Goal: Information Seeking & Learning: Check status

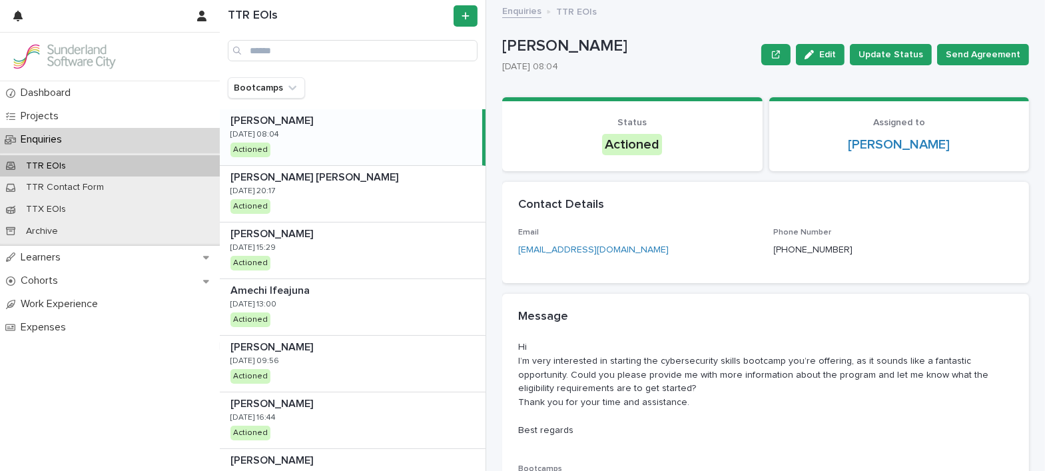
click at [271, 146] on div "[PERSON_NAME] [PERSON_NAME] [DATE] 08:04 Actioned" at bounding box center [351, 137] width 263 height 56
click at [279, 136] on p "[DATE] 08:04" at bounding box center [255, 134] width 49 height 9
click at [275, 188] on p "[DATE] 20:17" at bounding box center [253, 191] width 45 height 9
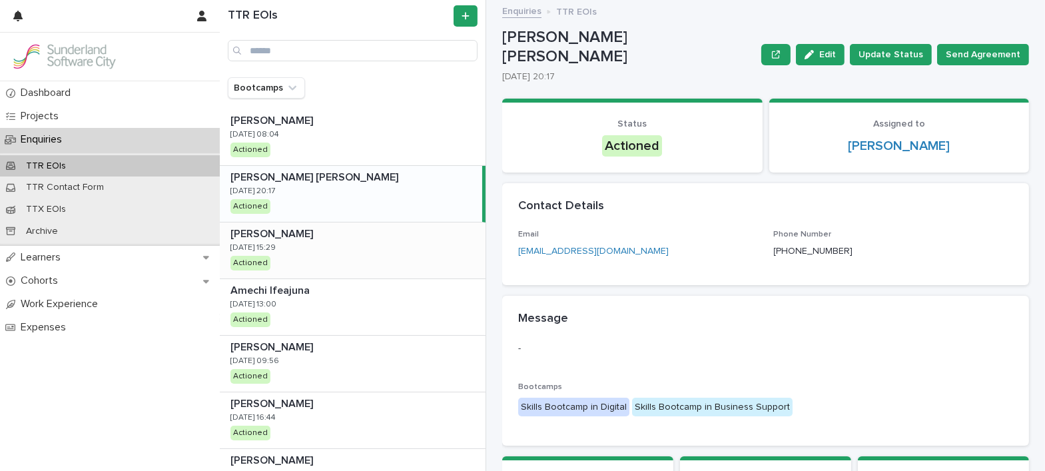
click at [303, 235] on p at bounding box center [356, 234] width 250 height 13
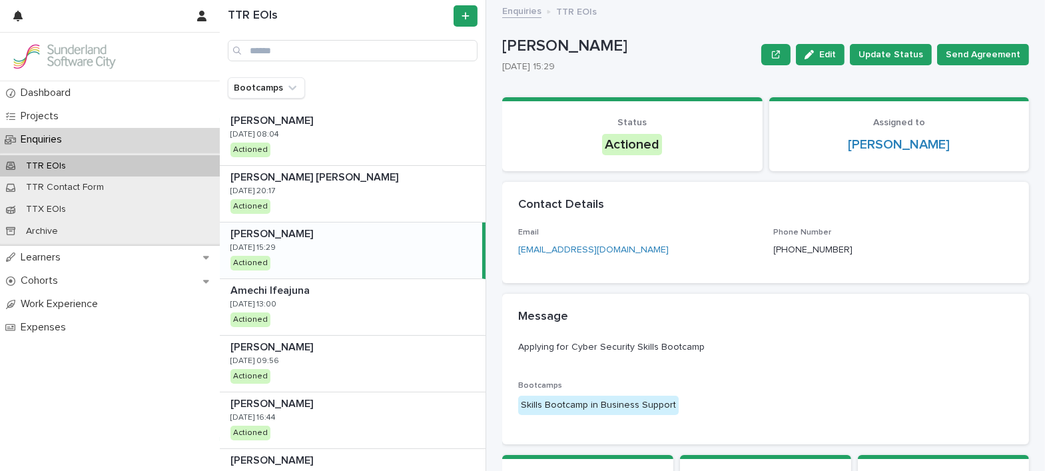
scroll to position [33, 0]
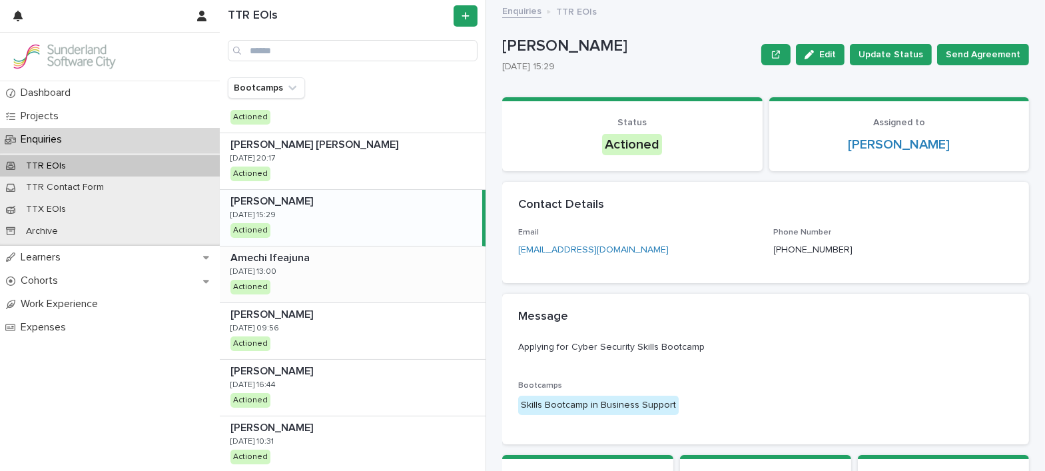
click at [306, 257] on p "Amechi Ifeajuna" at bounding box center [272, 256] width 82 height 15
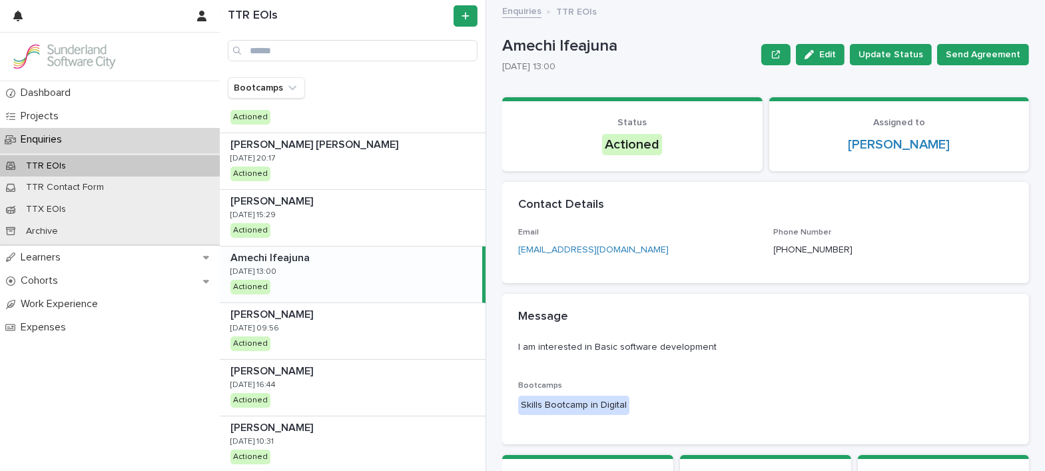
click at [323, 282] on div "Amechi Ifeajuna Amechi [DEMOGRAPHIC_DATA] [DATE] 13:00 Actioned" at bounding box center [351, 275] width 263 height 56
click at [323, 318] on p at bounding box center [356, 314] width 250 height 13
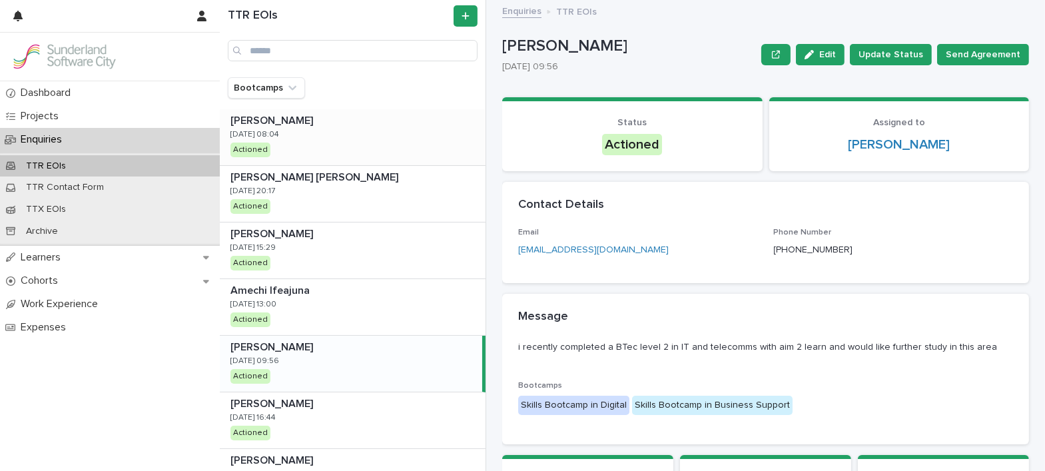
click at [365, 136] on div "[PERSON_NAME] [PERSON_NAME] [DATE] 08:04 Actioned" at bounding box center [353, 137] width 266 height 56
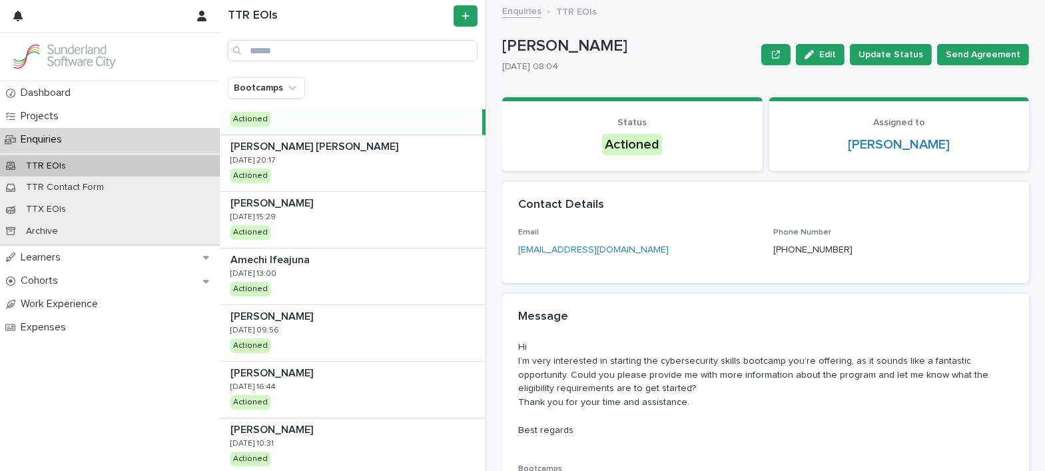
scroll to position [33, 0]
click at [362, 152] on div "[PERSON_NAME] [PERSON_NAME] [PERSON_NAME] [DATE] 20:17 Actioned" at bounding box center [353, 161] width 266 height 56
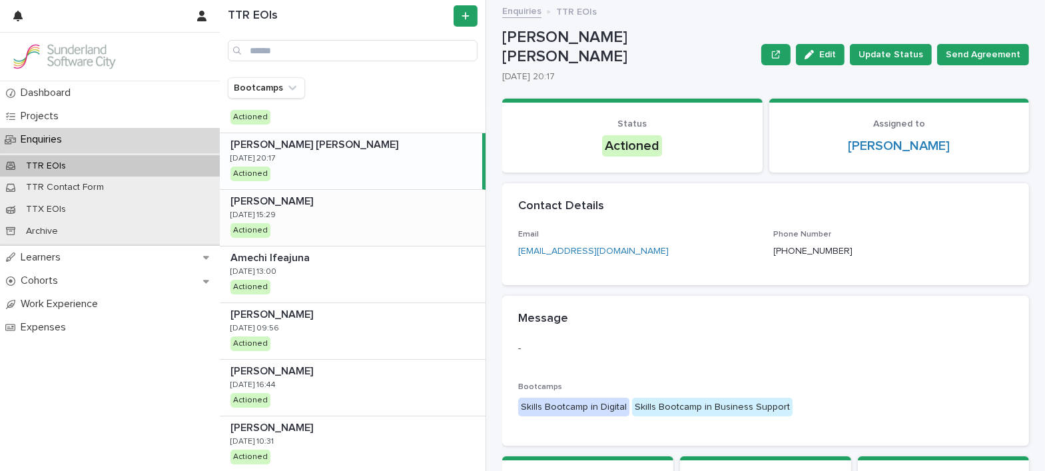
click at [354, 224] on div "[PERSON_NAME] [PERSON_NAME] [DATE] 15:29 Actioned" at bounding box center [353, 218] width 266 height 56
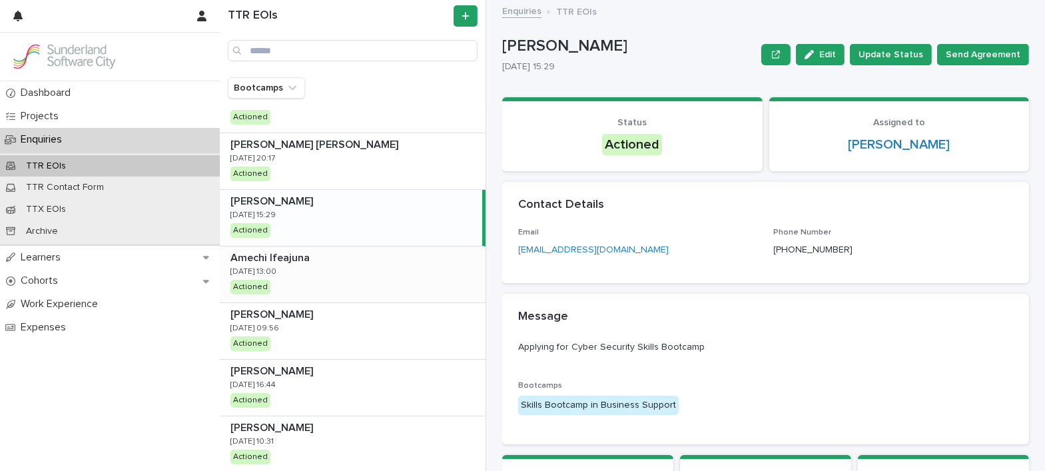
click at [320, 265] on div "Amechi Ifeajuna Amechi [DEMOGRAPHIC_DATA] [DATE] 13:00 Actioned" at bounding box center [353, 275] width 266 height 56
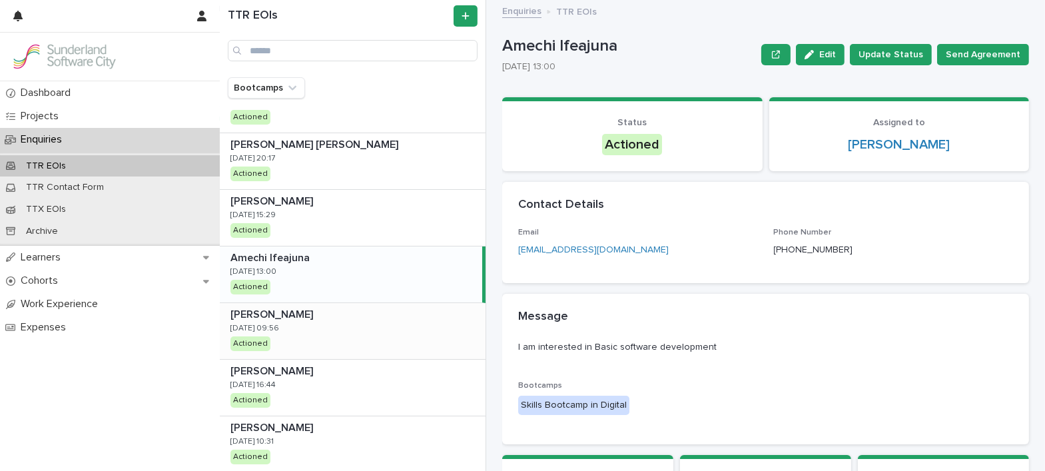
click at [291, 318] on p at bounding box center [356, 314] width 250 height 13
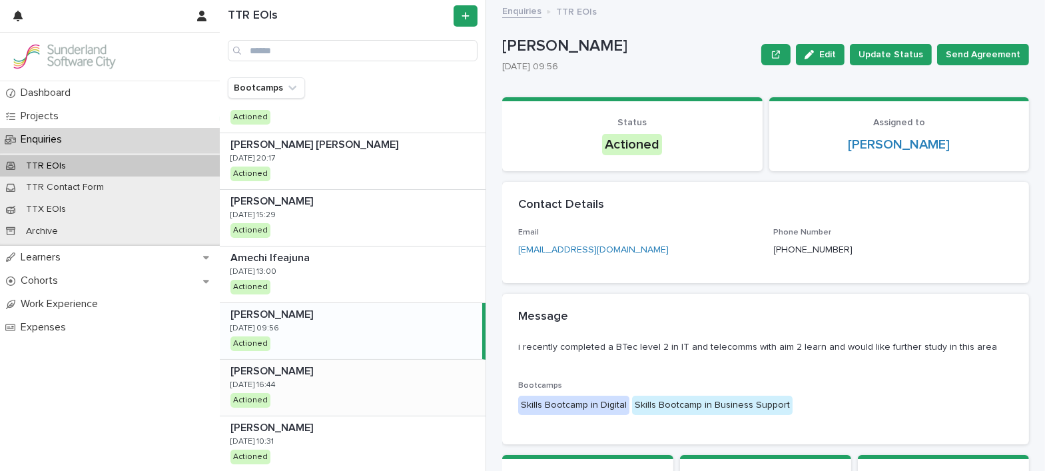
click at [288, 378] on div "[PERSON_NAME] [PERSON_NAME] [DATE] 16:44 Actioned" at bounding box center [353, 388] width 266 height 56
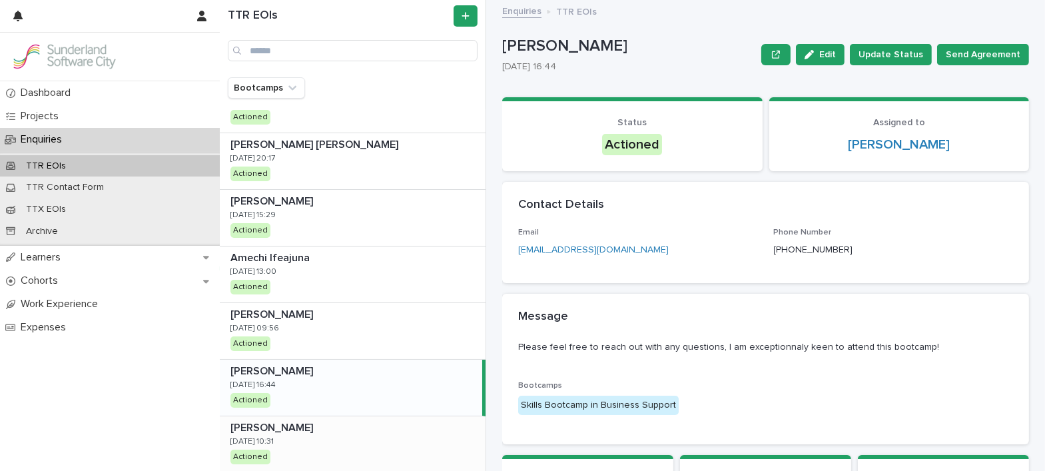
click at [292, 438] on div "[PERSON_NAME] [DATE] 10:31 Actioned" at bounding box center [353, 444] width 266 height 56
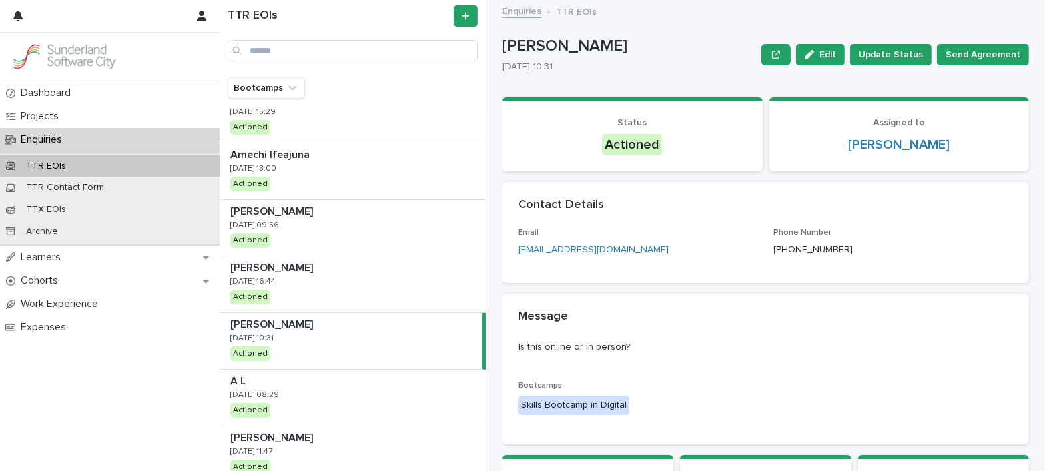
scroll to position [139, 0]
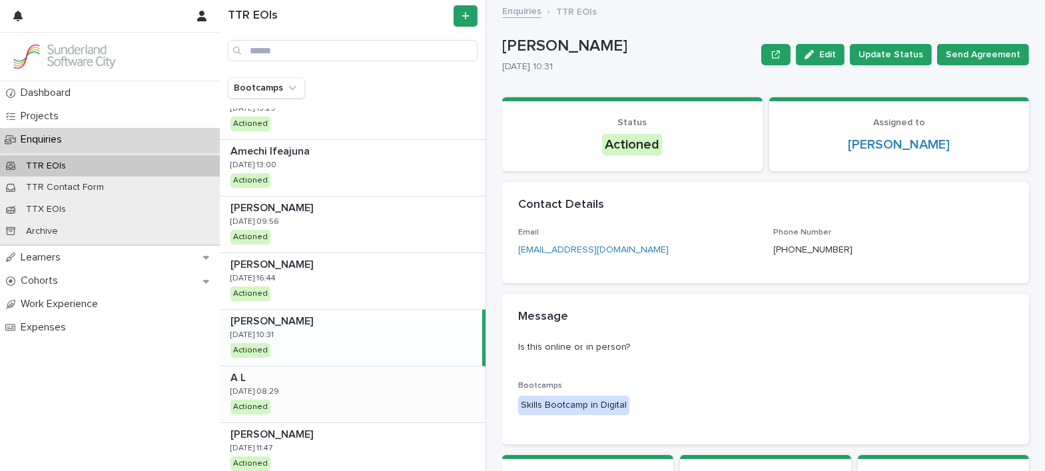
click at [338, 388] on div "A L A L [DATE] 08:29 Actioned" at bounding box center [353, 394] width 266 height 56
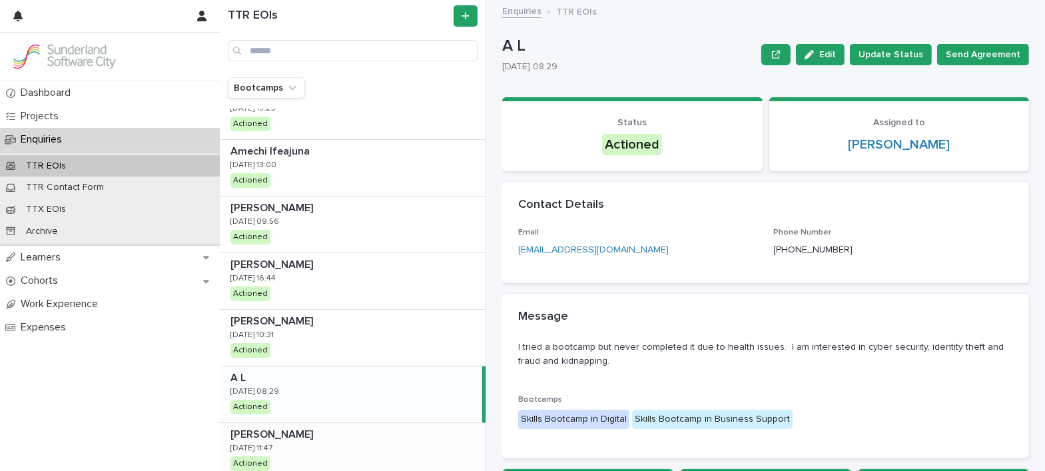
click at [316, 437] on p "[PERSON_NAME]" at bounding box center [273, 433] width 85 height 15
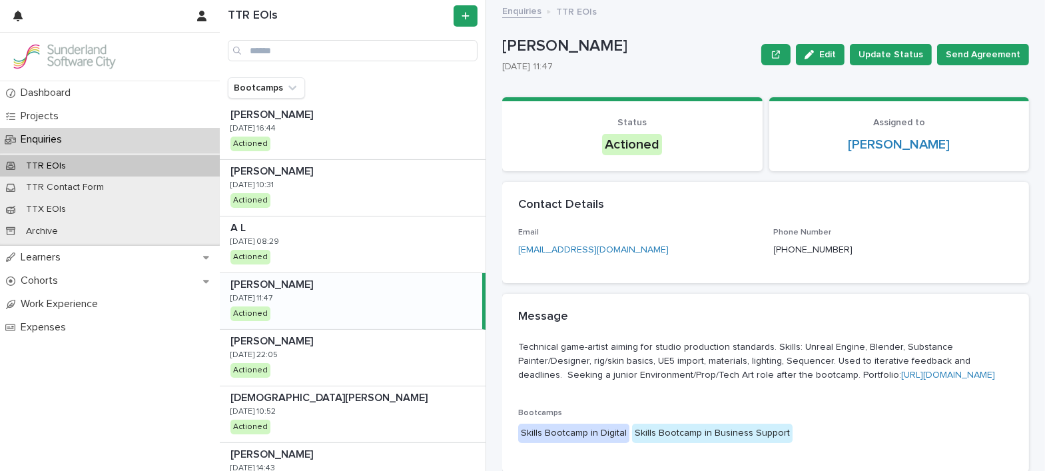
scroll to position [299, 0]
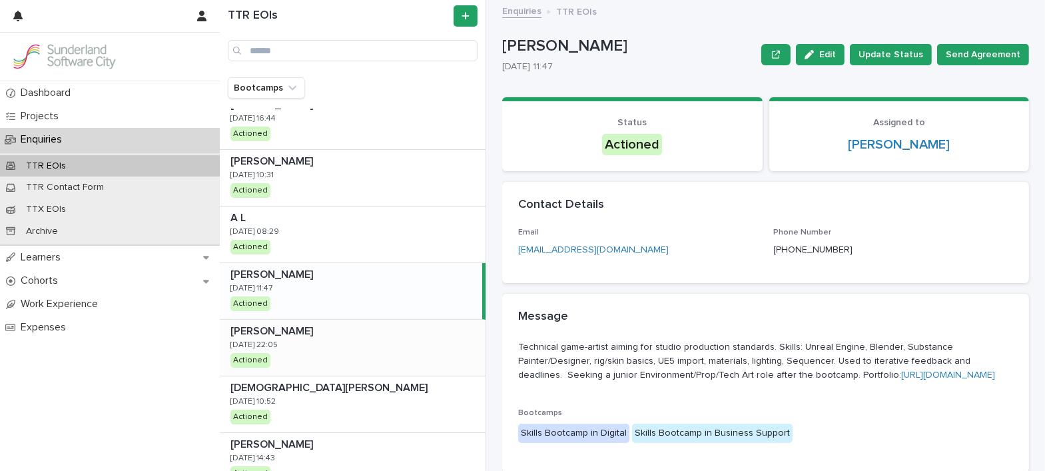
click at [376, 353] on div "[PERSON_NAME] [PERSON_NAME] [DATE] 22:05 Actioned" at bounding box center [353, 348] width 266 height 56
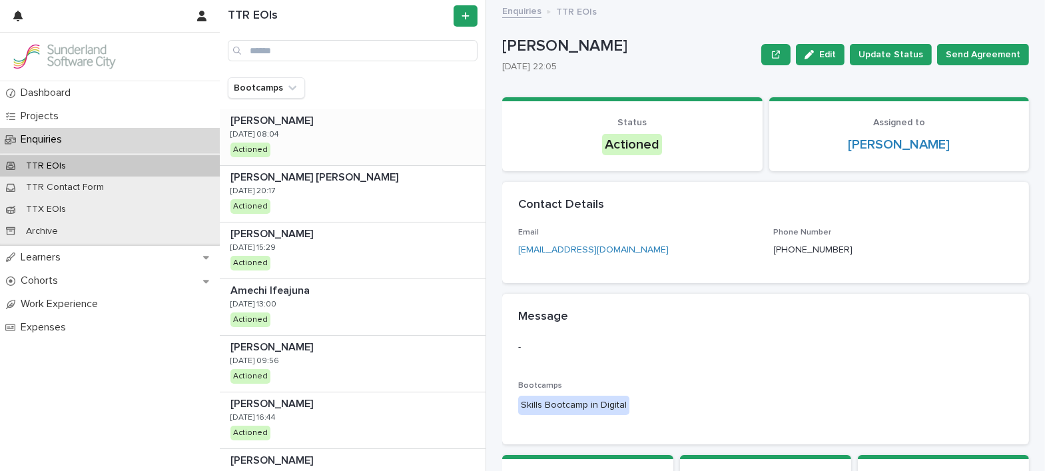
click at [356, 127] on p at bounding box center [356, 121] width 250 height 13
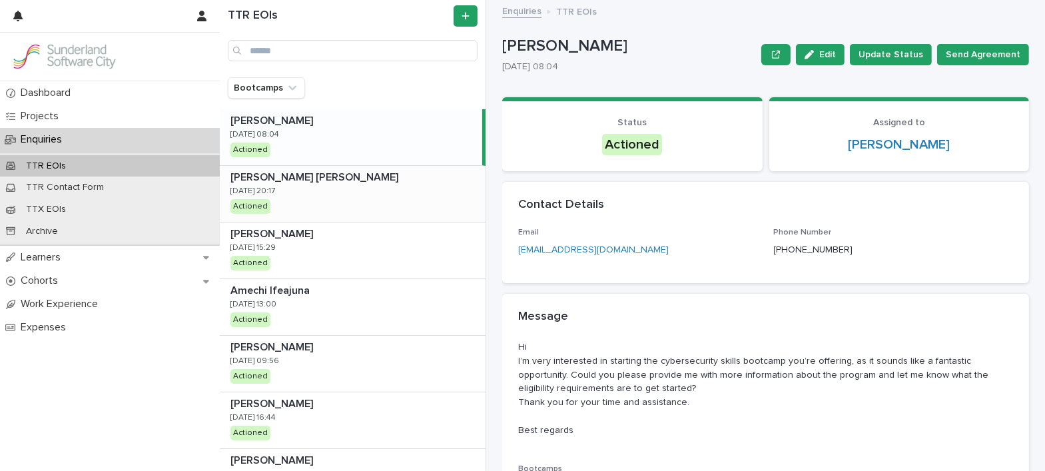
click at [319, 197] on div "[PERSON_NAME] [PERSON_NAME] [PERSON_NAME] [DATE] 20:17 Actioned" at bounding box center [353, 194] width 266 height 56
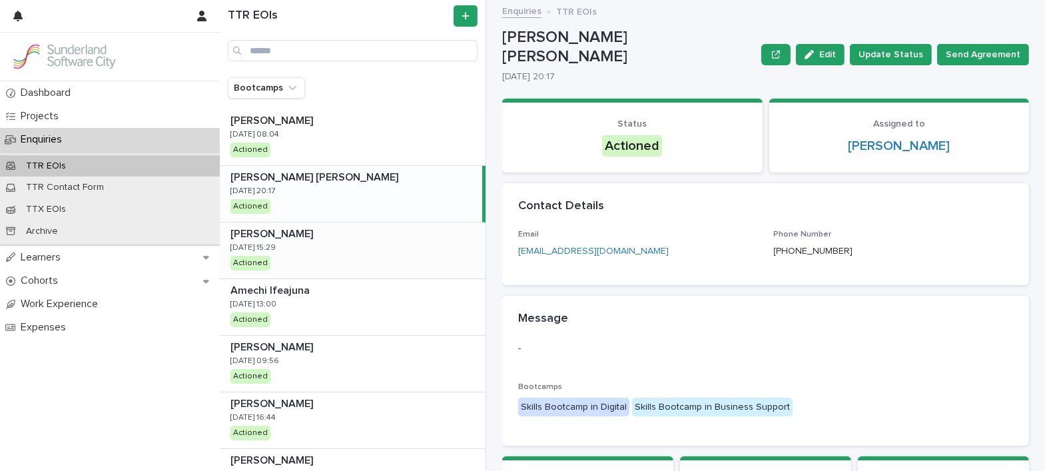
click at [299, 252] on div "[PERSON_NAME] [PERSON_NAME] [DATE] 15:29 Actioned" at bounding box center [353, 251] width 266 height 56
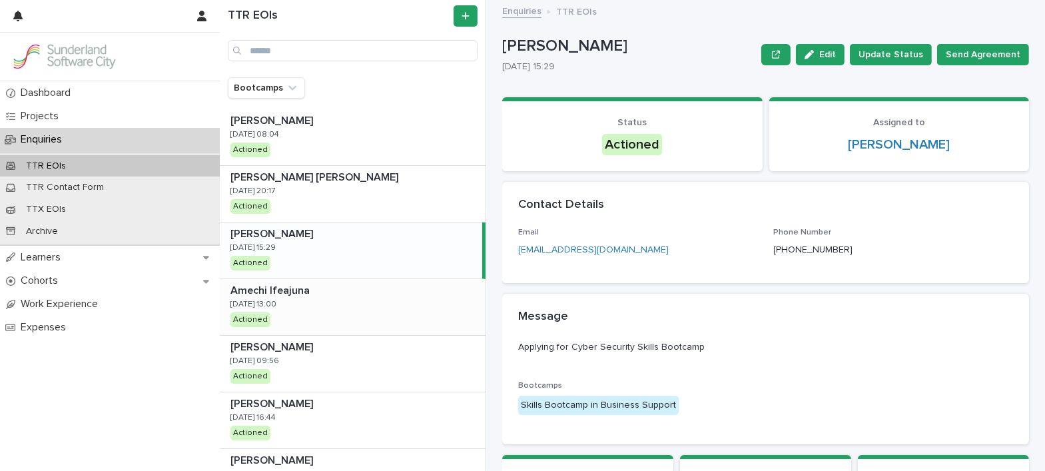
click at [296, 301] on div "Amechi Ifeajuna Amechi [DEMOGRAPHIC_DATA] [DATE] 13:00 Actioned" at bounding box center [353, 307] width 266 height 56
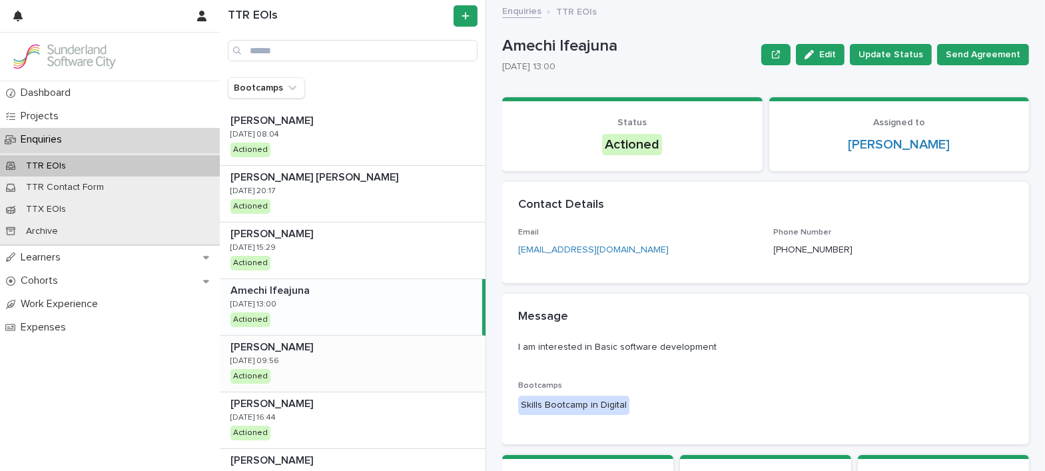
click at [299, 351] on p at bounding box center [356, 347] width 250 height 13
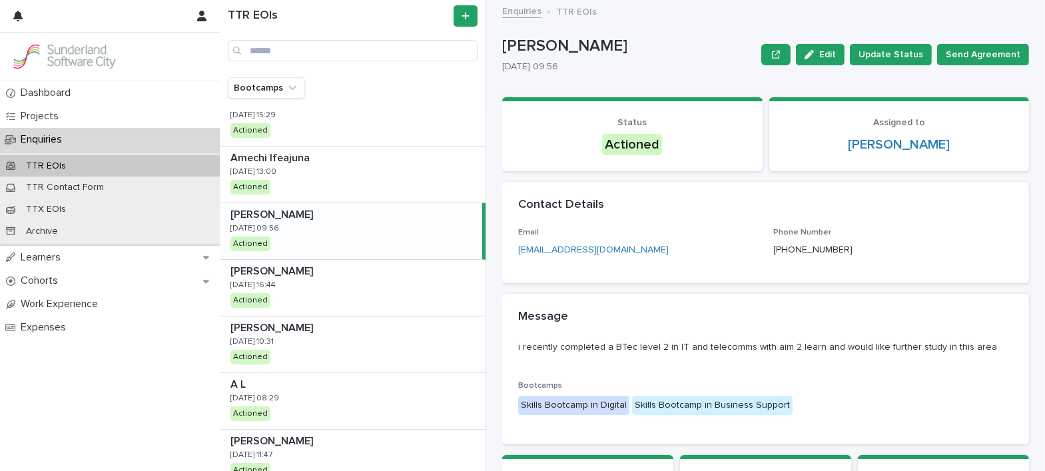
scroll to position [165, 0]
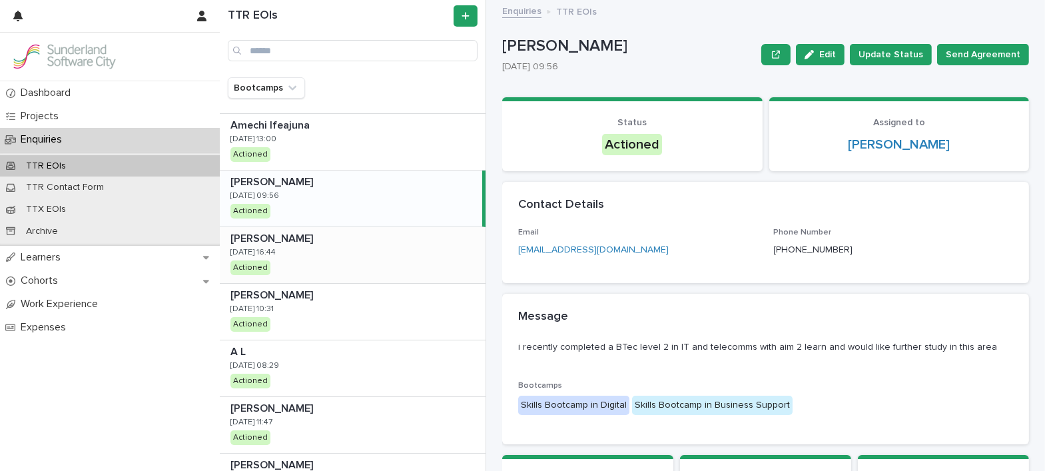
click at [360, 254] on div "[PERSON_NAME] [PERSON_NAME] [DATE] 16:44 Actioned" at bounding box center [353, 255] width 266 height 56
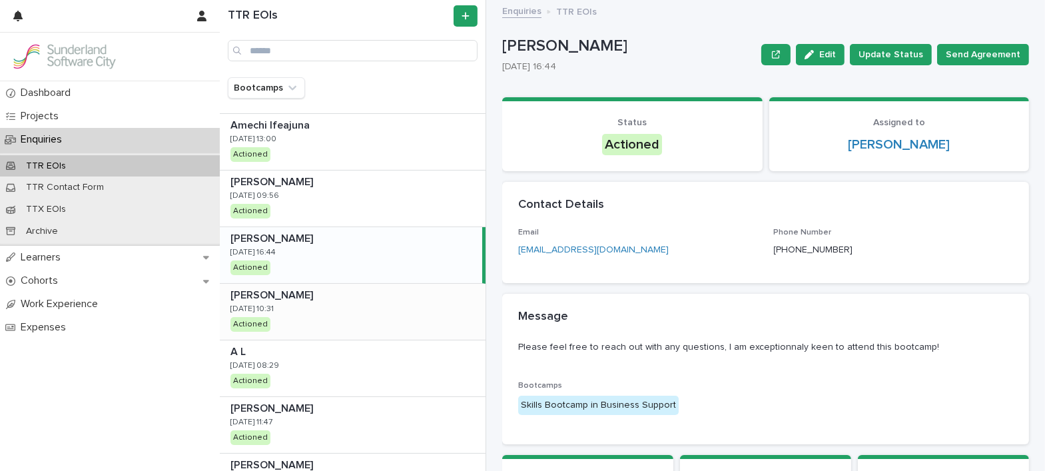
click at [326, 317] on div "[PERSON_NAME] [DATE] 10:31 Actioned" at bounding box center [353, 312] width 266 height 56
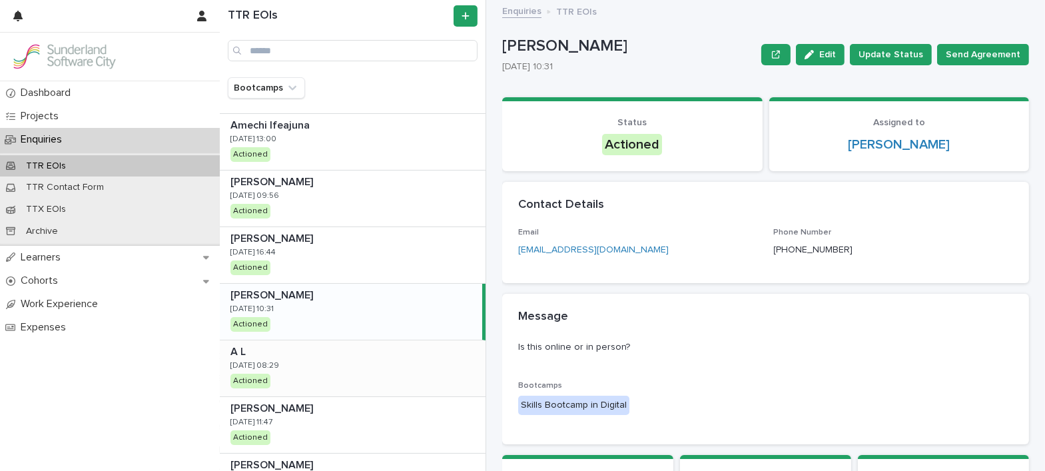
click at [313, 362] on div "A L A L [DATE] 08:29 Actioned" at bounding box center [353, 368] width 266 height 56
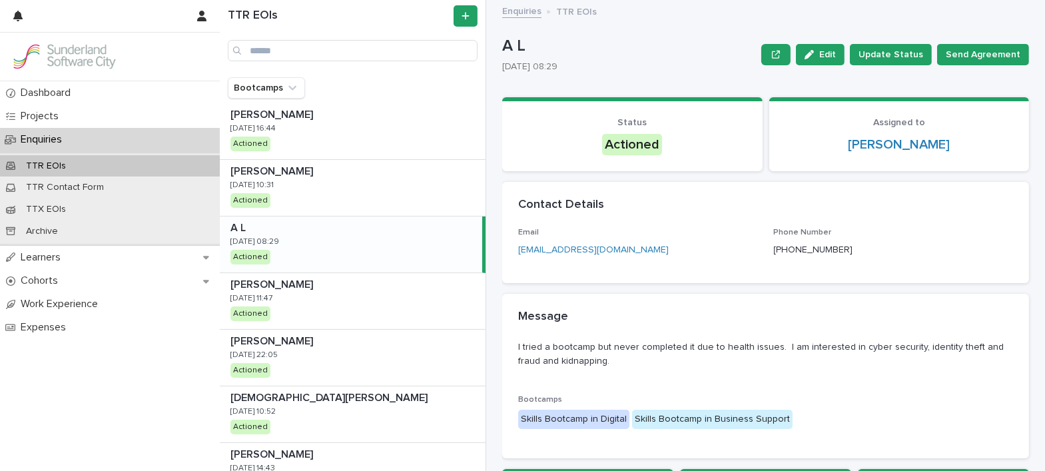
scroll to position [292, 0]
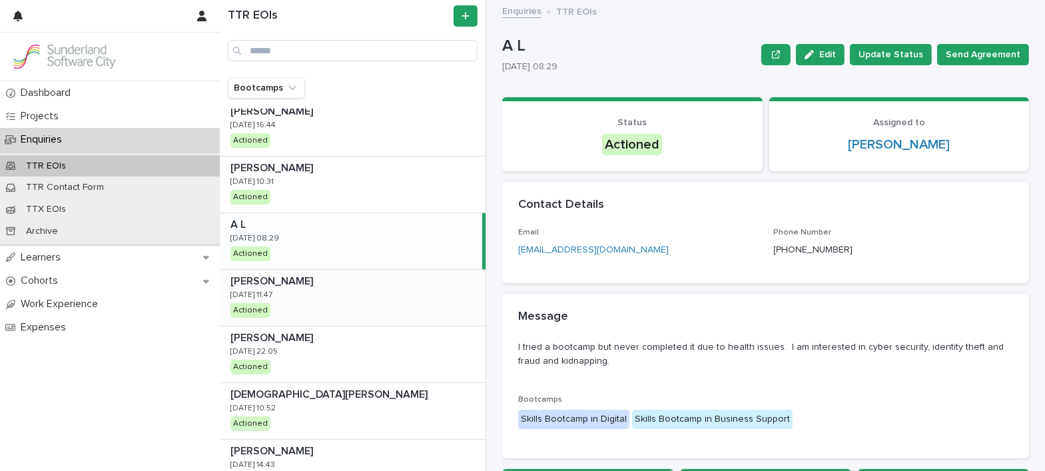
click at [366, 278] on p at bounding box center [356, 281] width 250 height 13
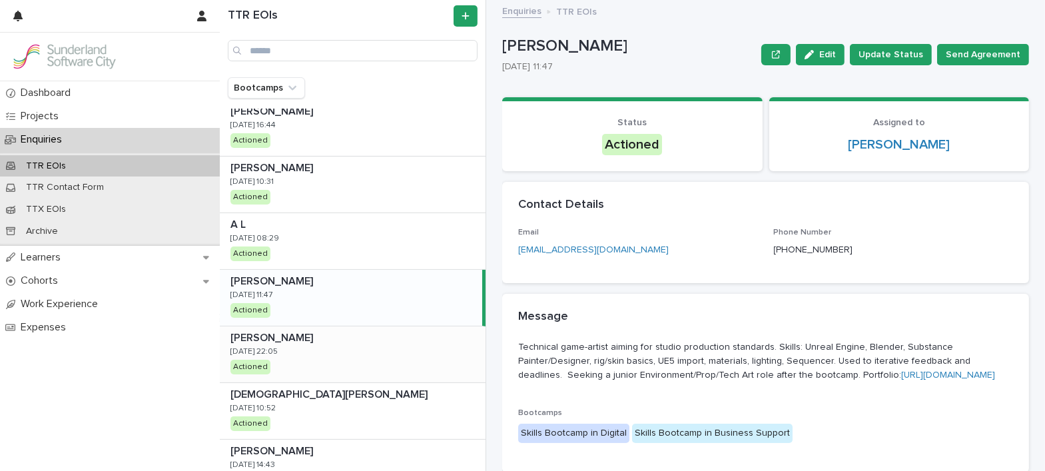
click at [321, 352] on div "[PERSON_NAME] [PERSON_NAME] [DATE] 22:05 Actioned" at bounding box center [353, 354] width 266 height 56
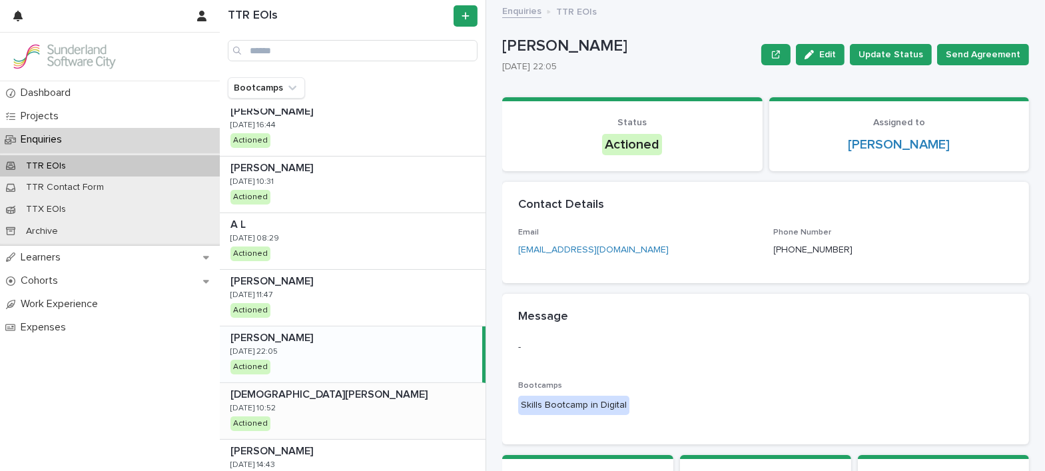
click at [301, 395] on p "[DEMOGRAPHIC_DATA][PERSON_NAME]" at bounding box center [331, 393] width 200 height 15
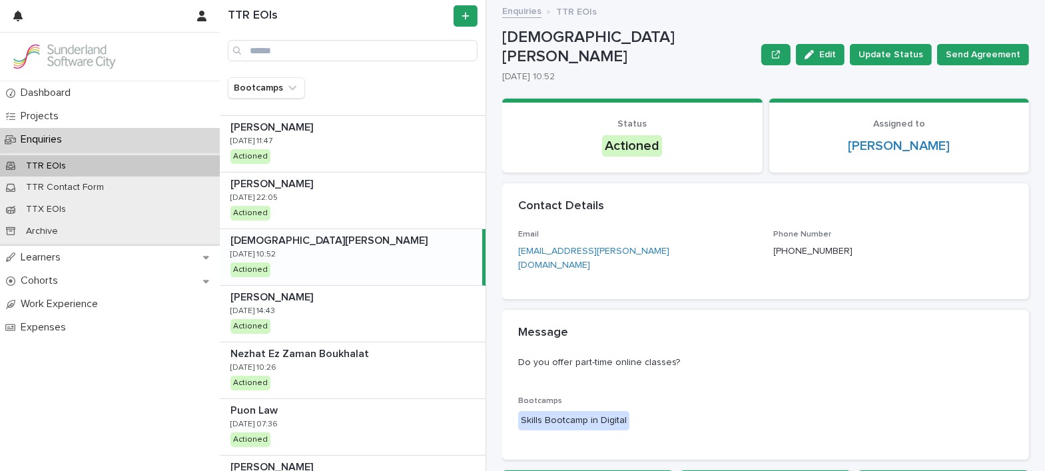
scroll to position [449, 0]
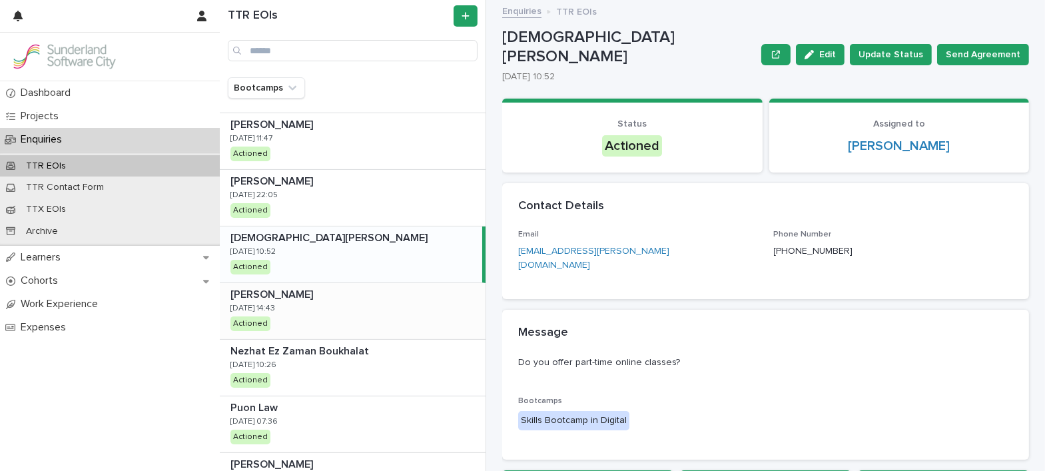
click at [370, 308] on div "[PERSON_NAME] [PERSON_NAME] [DATE] 14:43 Actioned" at bounding box center [353, 311] width 266 height 56
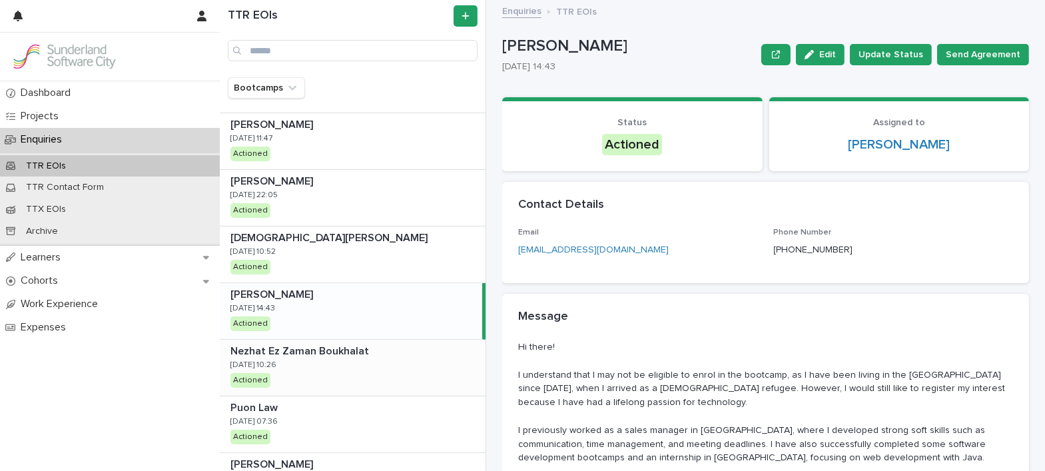
click at [320, 355] on p "Nezhat Ez Zaman Boukhalat" at bounding box center [301, 349] width 141 height 15
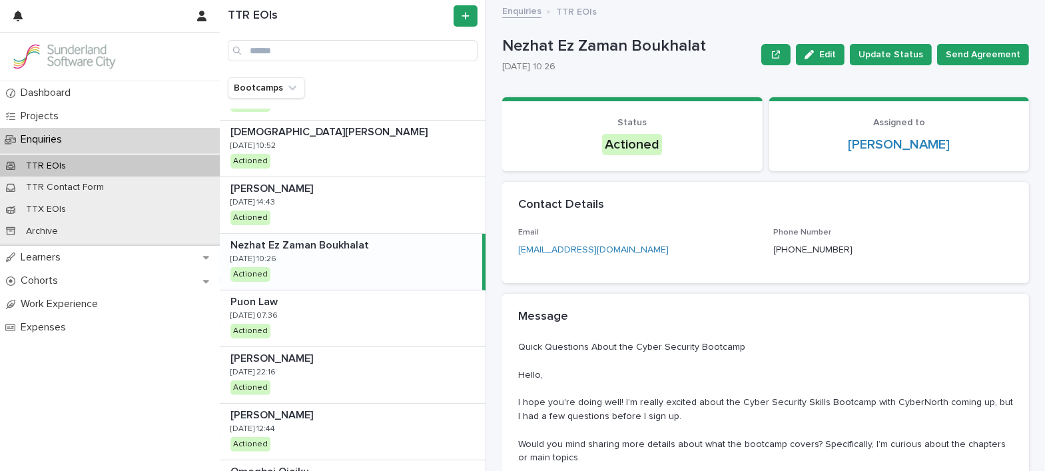
scroll to position [591, 0]
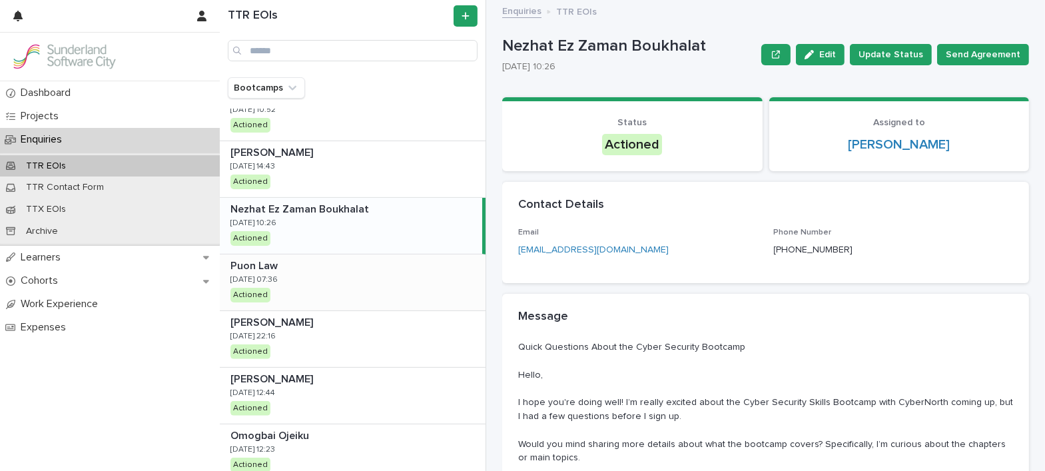
click at [313, 286] on div "Puon Law Puon Law [DATE] 07:36 Actioned" at bounding box center [353, 283] width 266 height 56
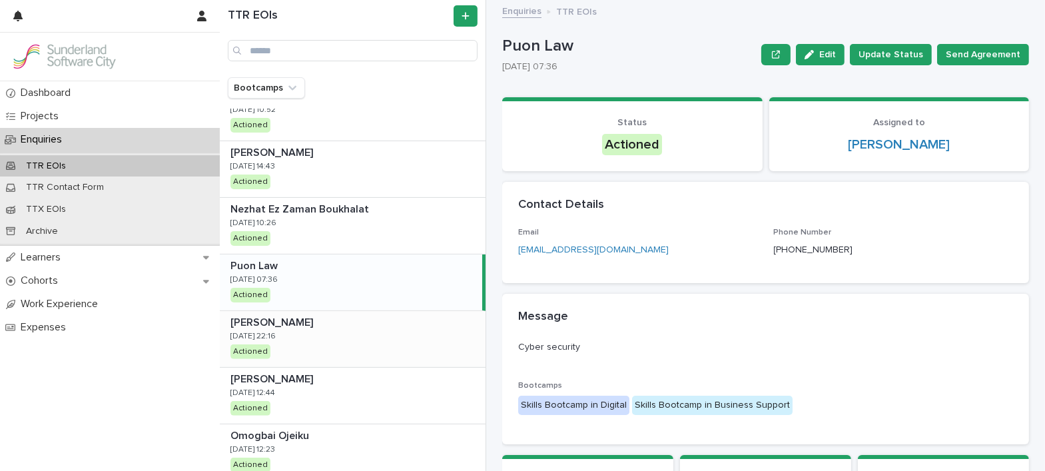
click at [306, 331] on div "[PERSON_NAME] [PERSON_NAME] [DATE] 22:16 Actioned" at bounding box center [353, 339] width 266 height 56
click at [300, 394] on div "[PERSON_NAME] [PERSON_NAME] [DATE] 12:44 Actioned" at bounding box center [353, 396] width 266 height 56
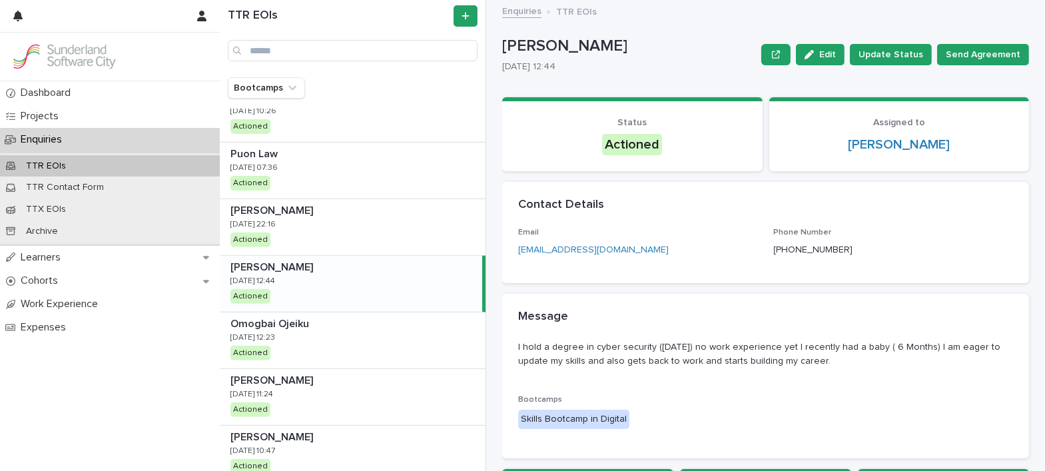
scroll to position [733, 0]
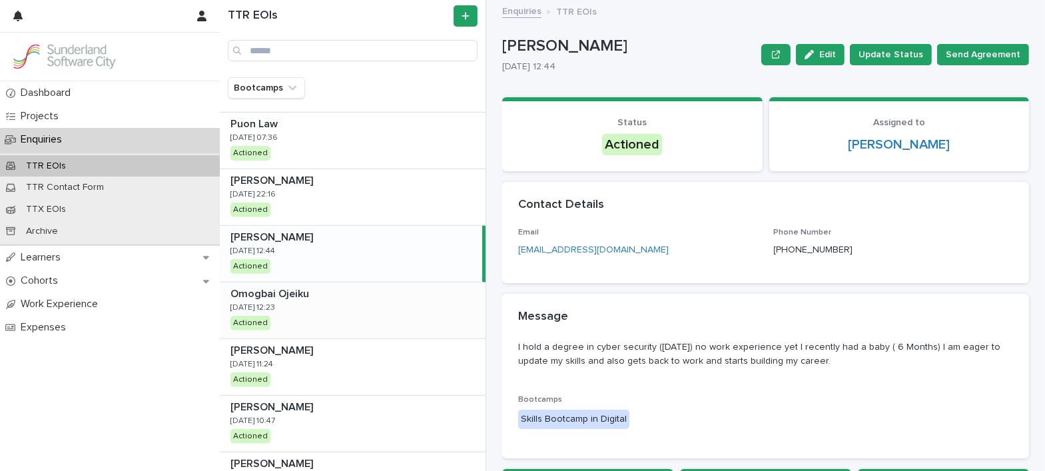
click at [359, 293] on p at bounding box center [356, 294] width 250 height 13
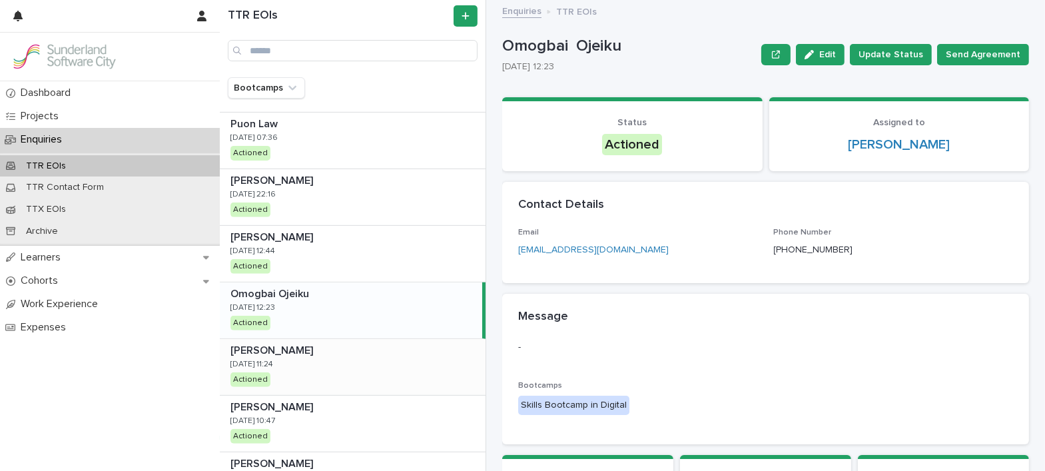
click at [328, 368] on div "[PERSON_NAME] [PERSON_NAME] [DATE] 11:24 Actioned" at bounding box center [353, 367] width 266 height 56
click at [313, 415] on div "[PERSON_NAME] [PERSON_NAME] [DATE] 10:47 Actioned" at bounding box center [353, 424] width 266 height 56
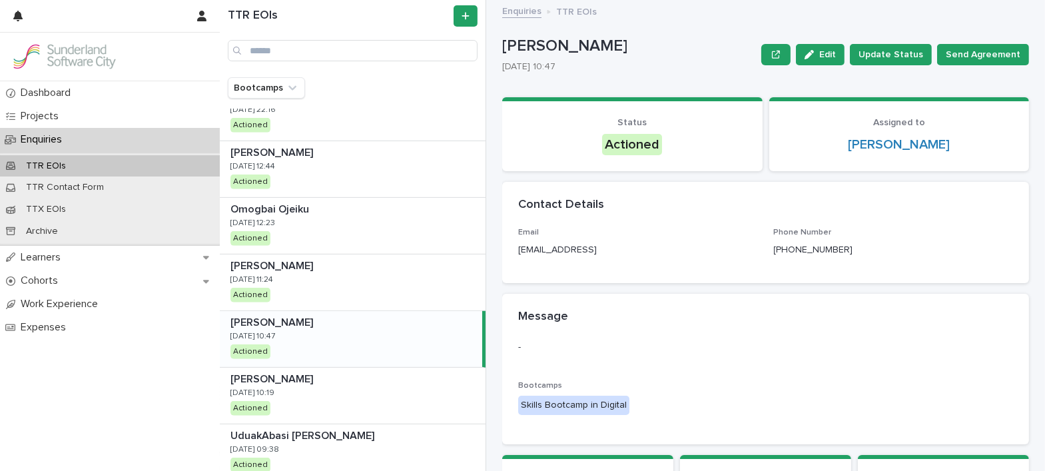
scroll to position [848, 0]
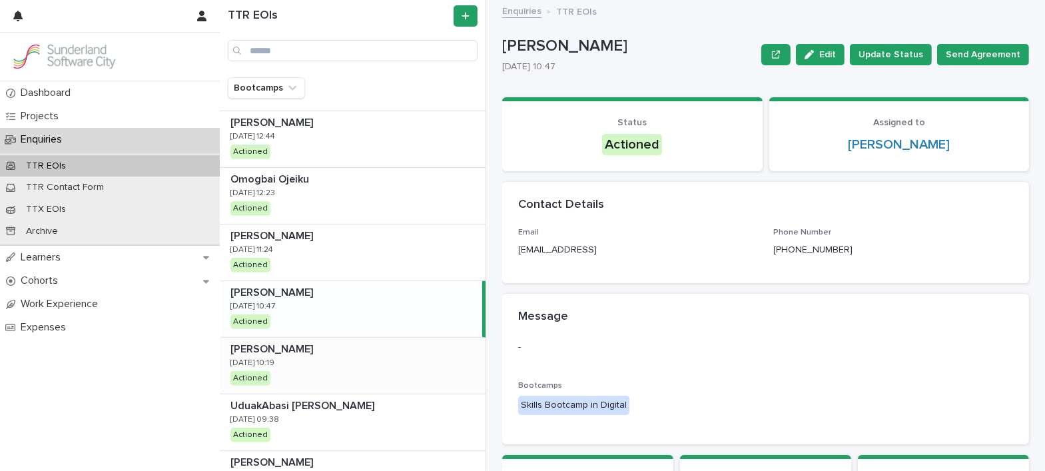
click at [350, 349] on p at bounding box center [356, 349] width 250 height 13
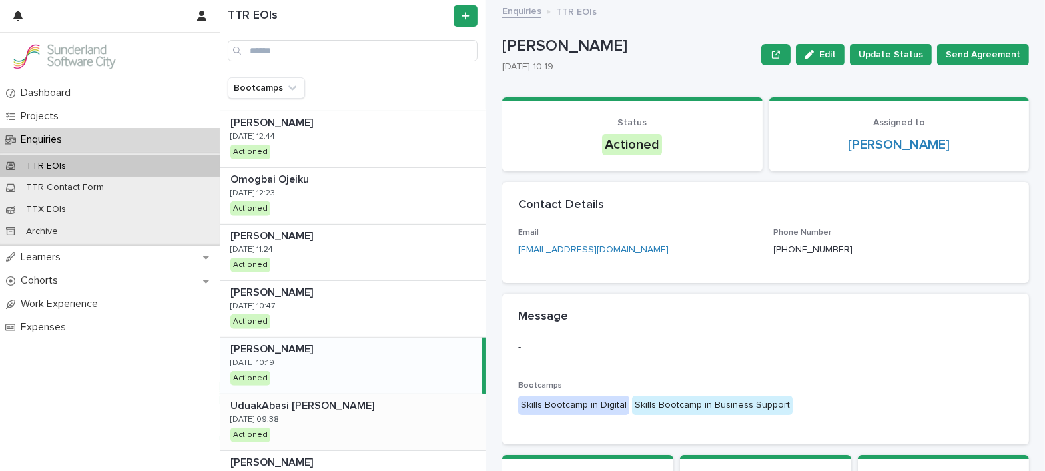
click at [328, 404] on p "UduakAbasi [PERSON_NAME]" at bounding box center [304, 404] width 147 height 15
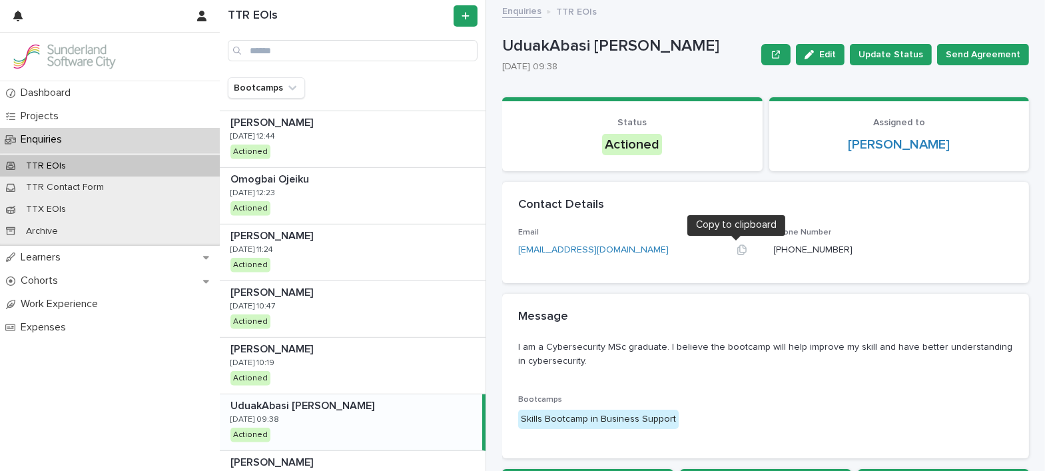
click at [732, 255] on div at bounding box center [742, 250] width 32 height 14
click at [738, 253] on icon "button" at bounding box center [742, 250] width 9 height 10
